Goal: Task Accomplishment & Management: Manage account settings

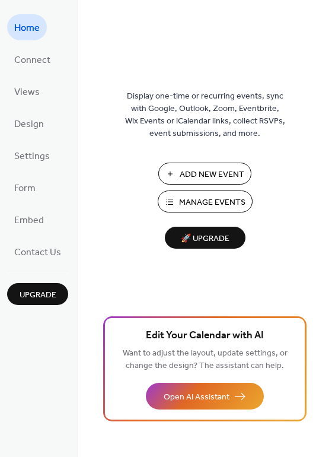
click at [206, 196] on span "Manage Events" at bounding box center [212, 202] width 66 height 12
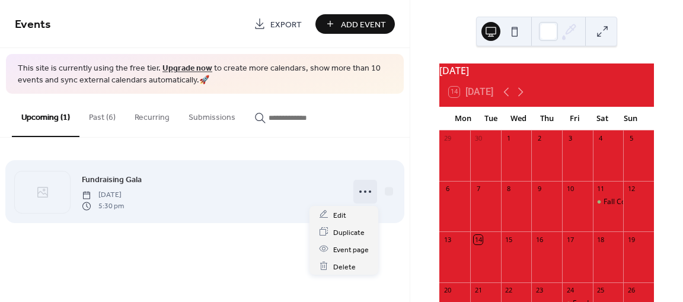
click at [365, 195] on icon at bounding box center [365, 191] width 19 height 19
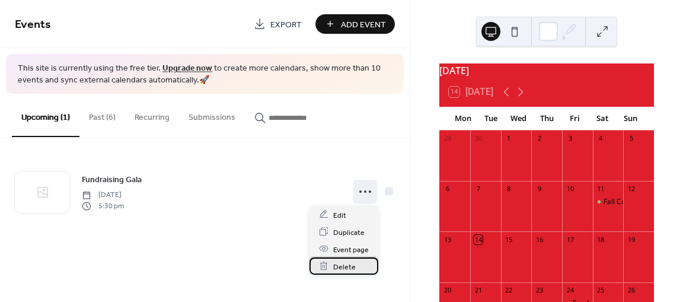
click at [342, 273] on div "Delete" at bounding box center [344, 265] width 69 height 17
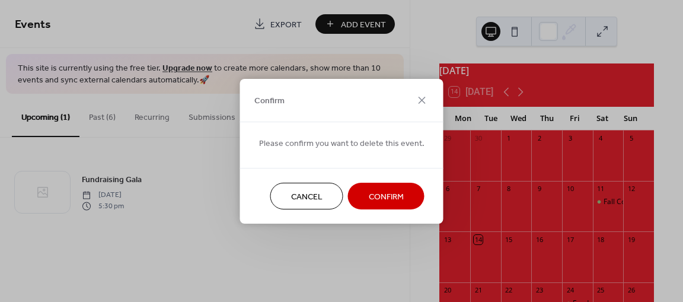
click at [378, 195] on span "Confirm" at bounding box center [386, 196] width 35 height 12
